Goal: Transaction & Acquisition: Obtain resource

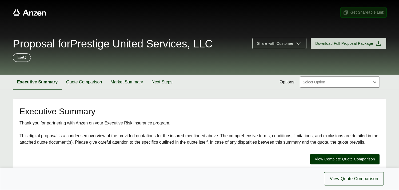
click at [361, 12] on span "Get Shareable Link" at bounding box center [363, 13] width 41 height 6
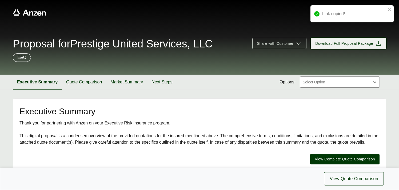
click at [348, 45] on span "Download Full Proposal Package" at bounding box center [344, 44] width 58 height 6
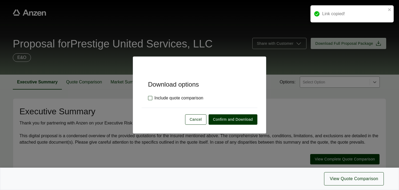
click at [148, 98] on label "Include quote comparison" at bounding box center [175, 98] width 55 height 6
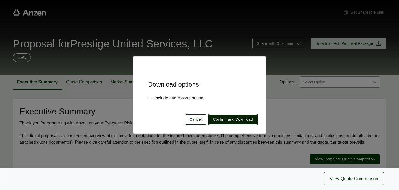
click at [220, 121] on span "Confirm and Download" at bounding box center [233, 120] width 40 height 6
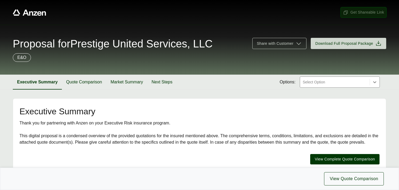
click at [357, 13] on span "Get Shareable Link" at bounding box center [363, 13] width 41 height 6
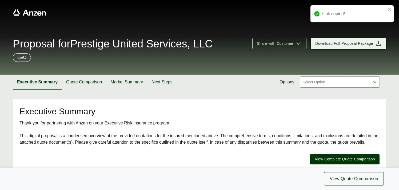
click at [341, 46] on span "Download Full Proposal Package" at bounding box center [344, 44] width 58 height 6
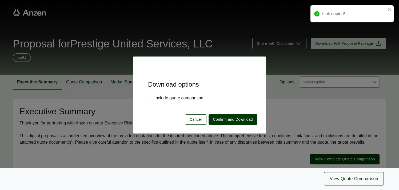
click at [149, 98] on label "Include quote comparison" at bounding box center [175, 98] width 55 height 6
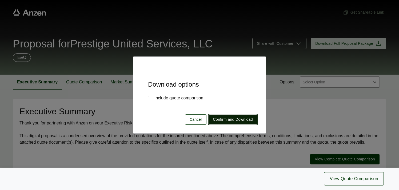
click at [218, 120] on span "Confirm and Download" at bounding box center [233, 120] width 40 height 6
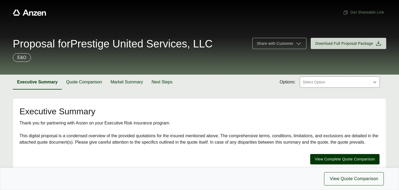
click at [135, 43] on span "Proposal for Prestige United Services, LLC" at bounding box center [113, 43] width 200 height 11
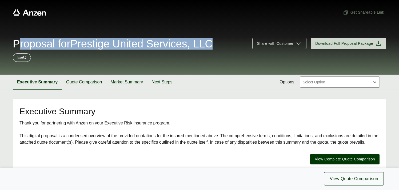
copy span "Proposal for Prestige United Services, LLC"
